Goal: Task Accomplishment & Management: Manage account settings

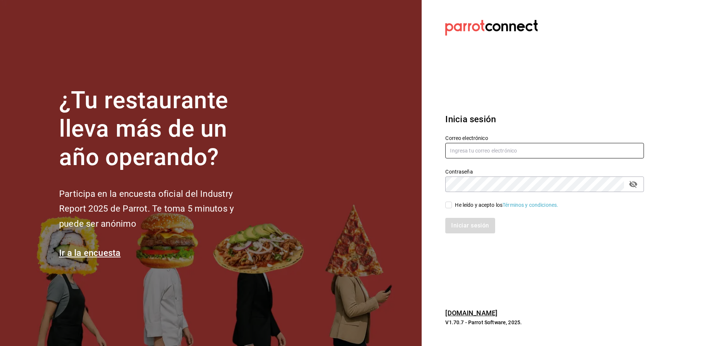
click at [555, 147] on input "text" at bounding box center [544, 151] width 199 height 16
type input "[EMAIL_ADDRESS][DOMAIN_NAME]"
drag, startPoint x: 449, startPoint y: 206, endPoint x: 482, endPoint y: 230, distance: 41.2
click at [449, 206] on input "He leído y acepto los Términos y condiciones." at bounding box center [448, 205] width 7 height 7
checkbox input "true"
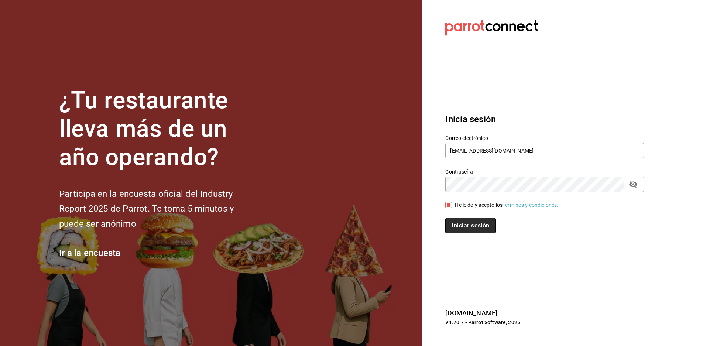
click at [483, 222] on button "Iniciar sesión" at bounding box center [470, 226] width 50 height 16
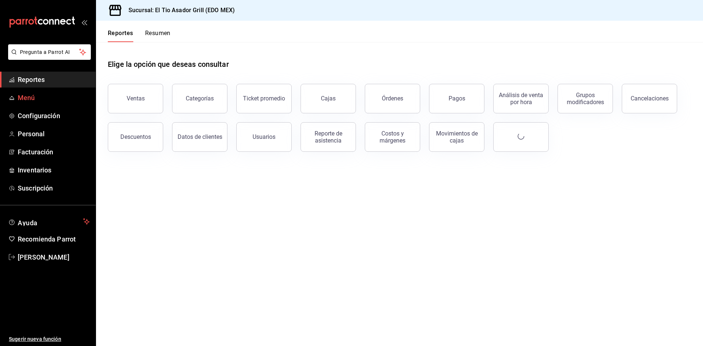
click at [15, 98] on link "Menú" at bounding box center [48, 98] width 96 height 16
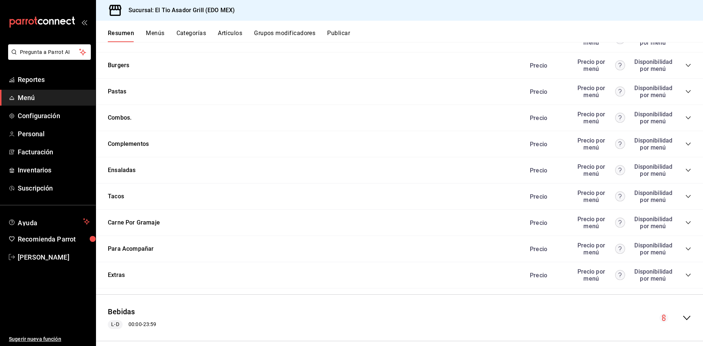
scroll to position [1366, 0]
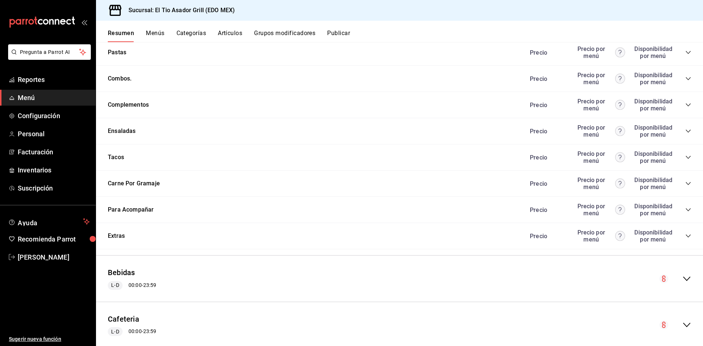
click at [682, 154] on div "Precio Precio por menú Disponibilidad por menú" at bounding box center [606, 157] width 169 height 14
click at [685, 155] on icon "collapse-category-row" at bounding box center [688, 157] width 6 height 6
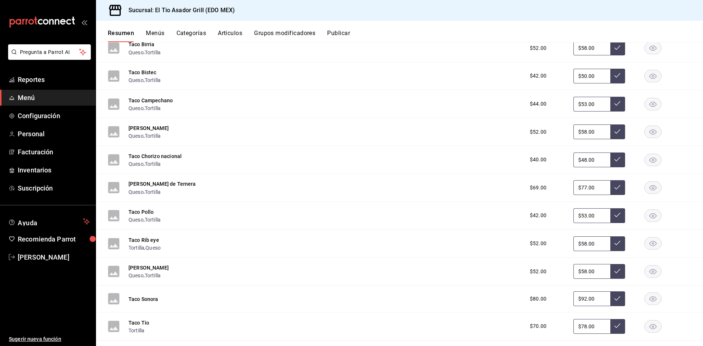
scroll to position [1624, 0]
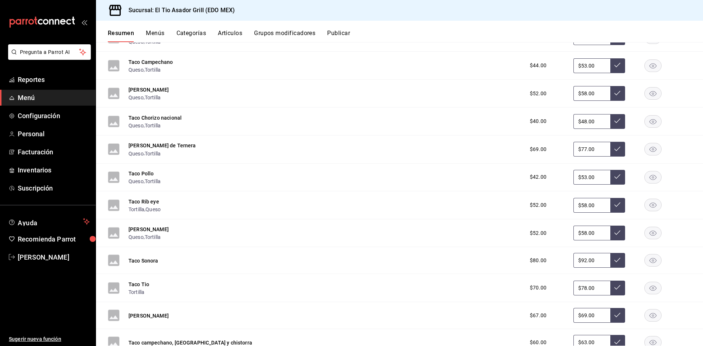
click at [650, 146] on rect "button" at bounding box center [653, 149] width 17 height 12
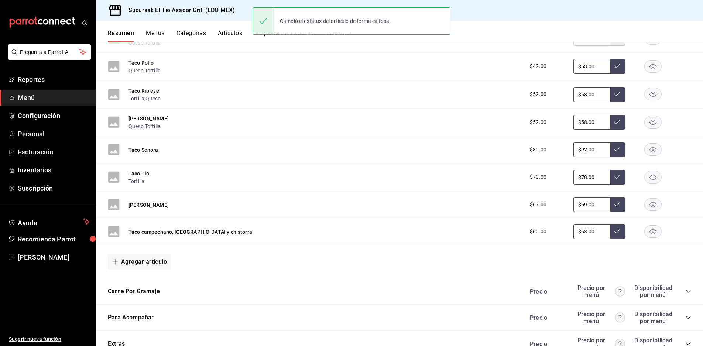
scroll to position [1883, 0]
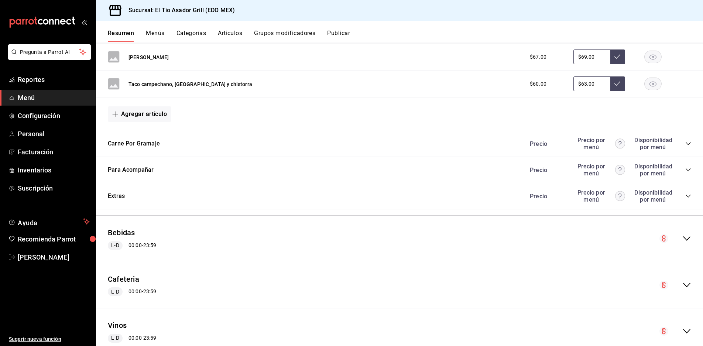
click at [683, 139] on div "Precio Precio por menú Disponibilidad por menú" at bounding box center [606, 144] width 169 height 14
click at [685, 142] on icon "collapse-category-row" at bounding box center [688, 144] width 6 height 6
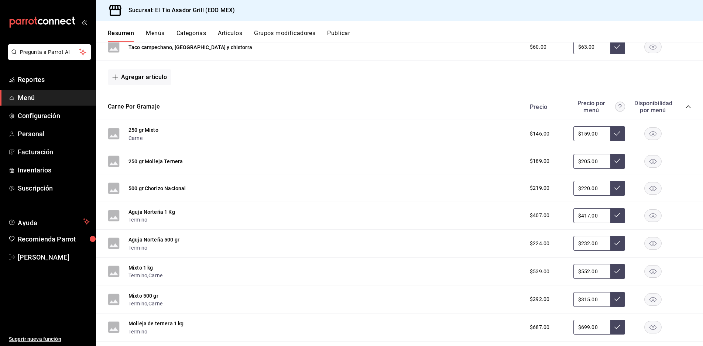
scroll to position [1957, 0]
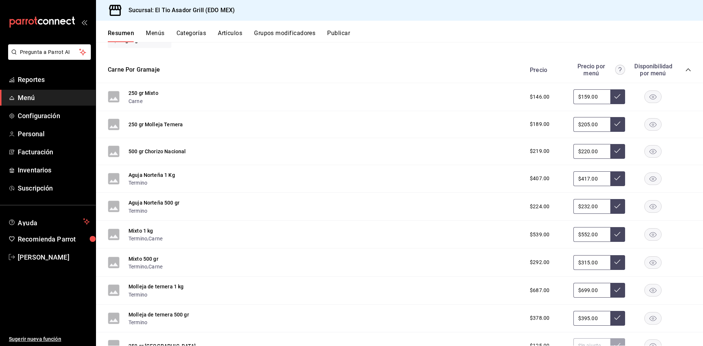
click at [645, 127] on rect "button" at bounding box center [653, 124] width 17 height 12
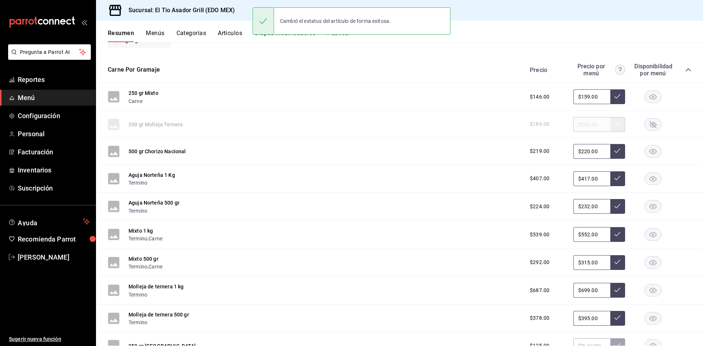
scroll to position [2030, 0]
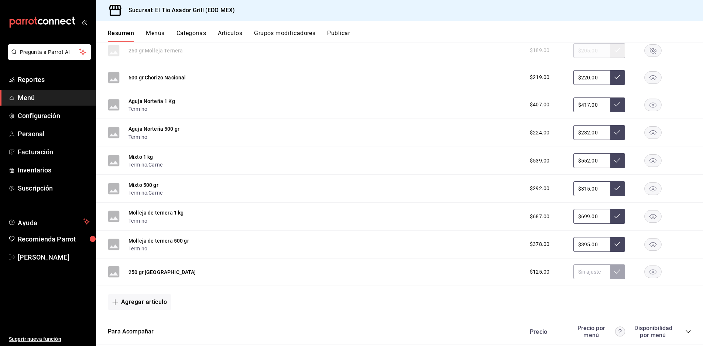
click at [649, 214] on icon "button" at bounding box center [652, 216] width 7 height 5
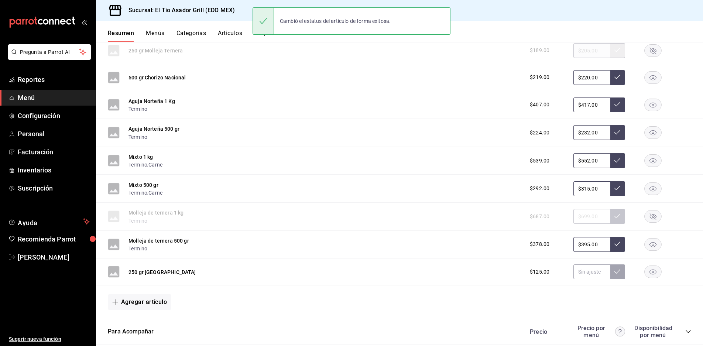
scroll to position [2104, 0]
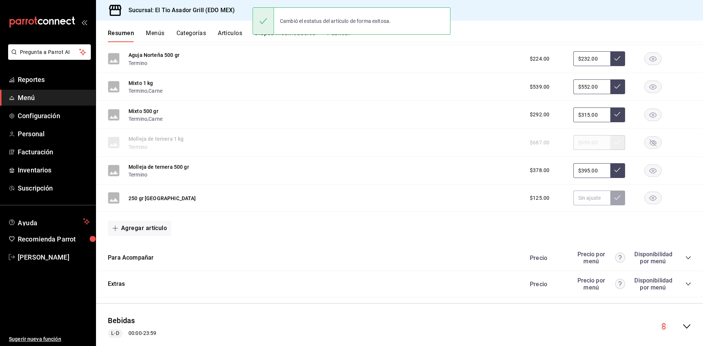
click at [645, 174] on rect "button" at bounding box center [653, 170] width 17 height 12
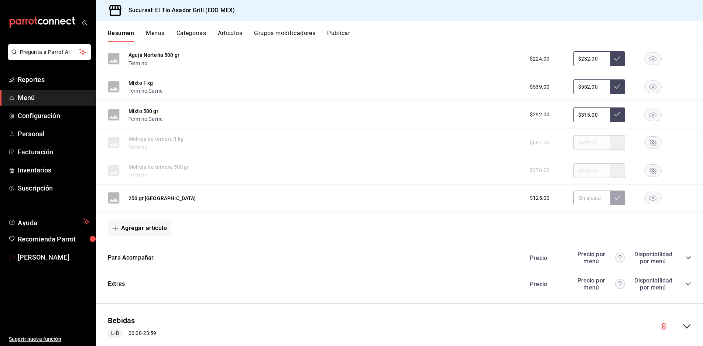
drag, startPoint x: 37, startPoint y: 257, endPoint x: 40, endPoint y: 251, distance: 6.3
click at [37, 257] on span "Paola Palma" at bounding box center [54, 257] width 72 height 10
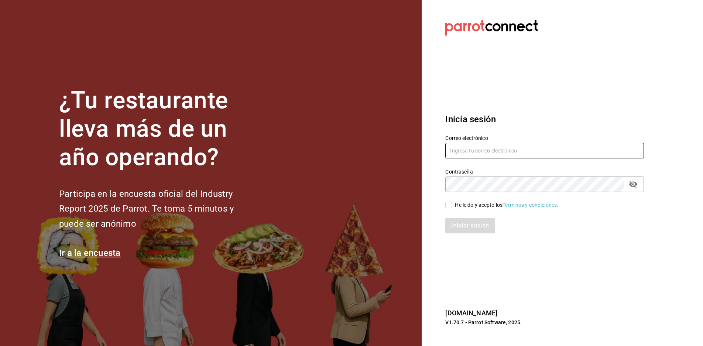
click at [523, 152] on input "text" at bounding box center [544, 151] width 199 height 16
